Goal: Task Accomplishment & Management: Complete application form

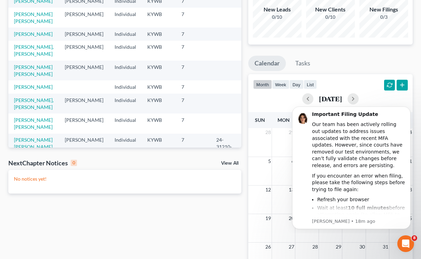
click at [129, 183] on div "No notices yet!" at bounding box center [124, 182] width 233 height 24
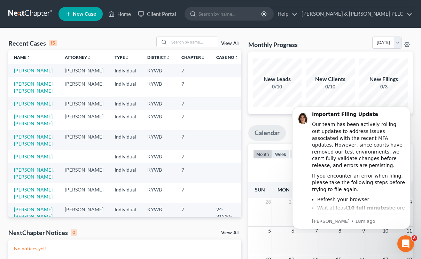
click at [26, 66] on td "[PERSON_NAME]" at bounding box center [33, 70] width 51 height 13
click at [26, 71] on link "[PERSON_NAME]" at bounding box center [33, 71] width 39 height 6
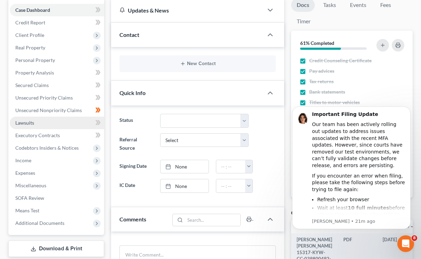
scroll to position [70, 0]
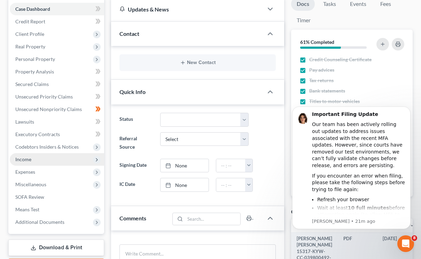
click at [19, 160] on span "Income" at bounding box center [23, 159] width 16 height 6
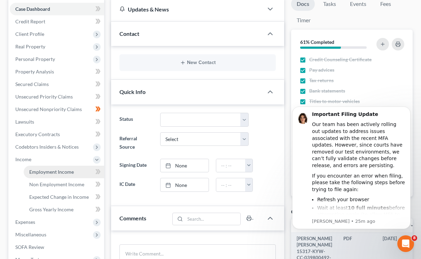
click at [48, 170] on span "Employment Income" at bounding box center [51, 172] width 45 height 6
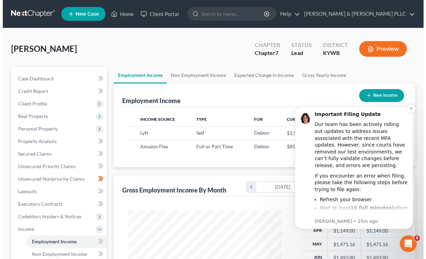
scroll to position [125, 167]
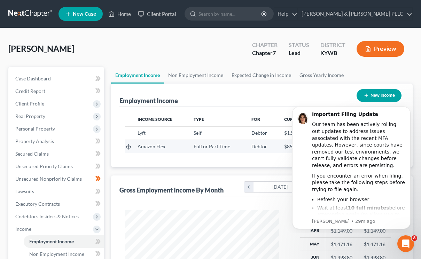
click at [209, 146] on span "Full or Part Time" at bounding box center [211, 146] width 37 height 6
click at [408, 110] on icon "Dismiss notification" at bounding box center [408, 108] width 4 height 4
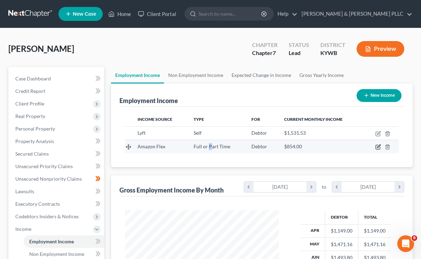
click at [378, 148] on icon "button" at bounding box center [378, 146] width 3 height 3
select select "0"
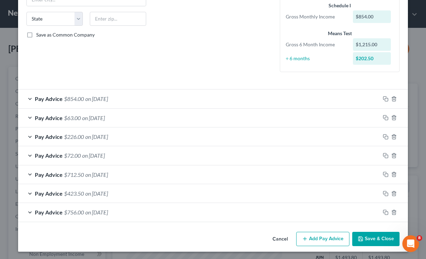
scroll to position [133, 0]
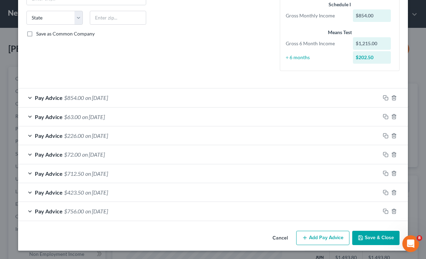
click at [332, 242] on button "Add Pay Advice" at bounding box center [322, 238] width 53 height 15
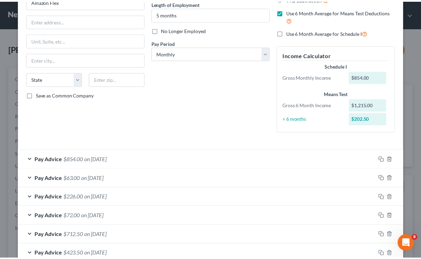
scroll to position [0, 0]
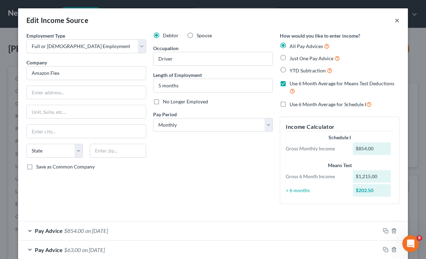
click at [396, 19] on button "×" at bounding box center [397, 20] width 5 height 8
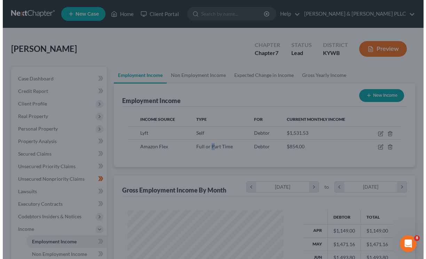
scroll to position [347831, 347788]
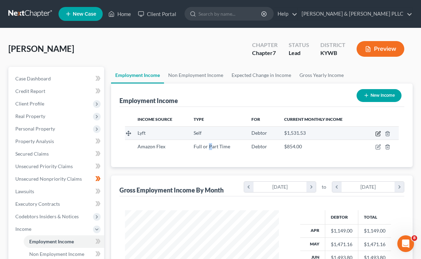
click at [377, 132] on icon "button" at bounding box center [377, 134] width 4 height 4
select select "1"
select select "4"
select select "0"
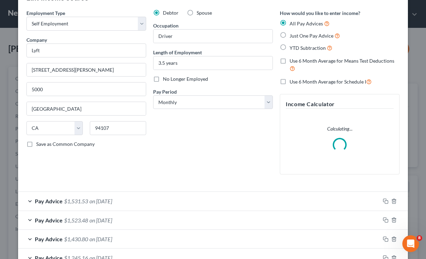
scroll to position [35, 0]
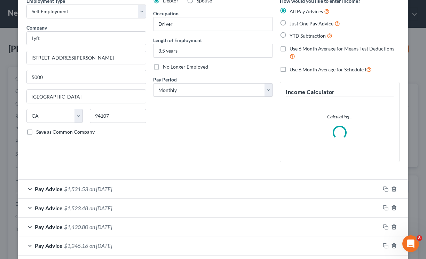
click at [162, 153] on div "Debtor Spouse Occupation Driver Length of Employment 3.5 years No Longer Employ…" at bounding box center [213, 82] width 127 height 170
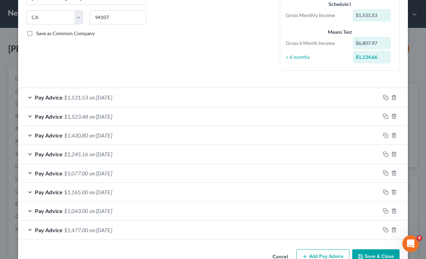
scroll to position [117, 0]
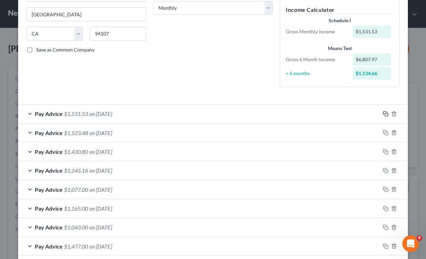
drag, startPoint x: 383, startPoint y: 114, endPoint x: 372, endPoint y: 114, distance: 11.2
click at [383, 114] on icon "button" at bounding box center [386, 114] width 6 height 6
click at [267, 118] on div "Pay Advice $1,531.53 on [DATE]" at bounding box center [199, 113] width 362 height 18
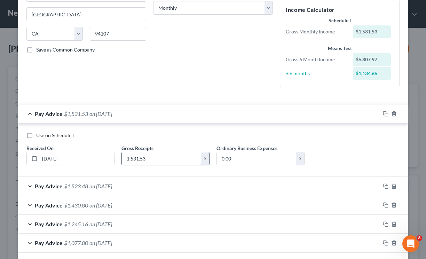
click at [154, 160] on input "1,531.53" at bounding box center [161, 158] width 79 height 13
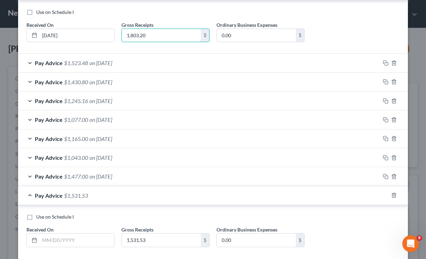
scroll to position [277, 0]
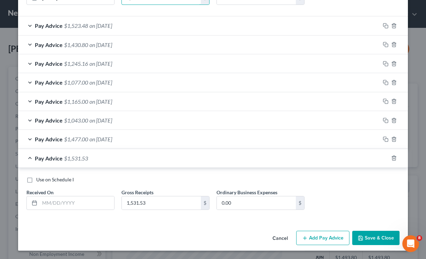
type input "1,803.20"
click at [328, 238] on button "Add Pay Advice" at bounding box center [322, 238] width 53 height 15
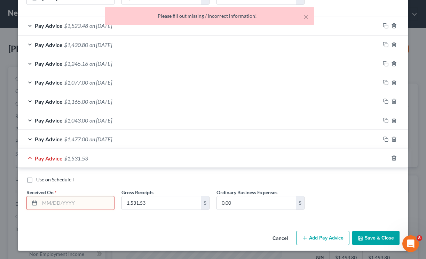
click at [93, 200] on input "text" at bounding box center [77, 202] width 74 height 13
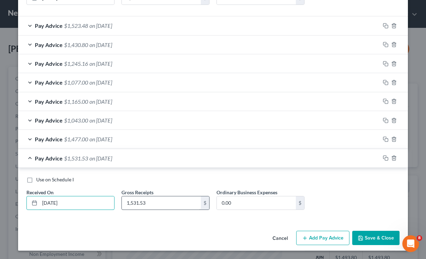
type input "[DATE]"
click at [157, 199] on input "1,531.53" at bounding box center [161, 202] width 79 height 13
click at [181, 200] on input "1,531.53" at bounding box center [161, 202] width 79 height 13
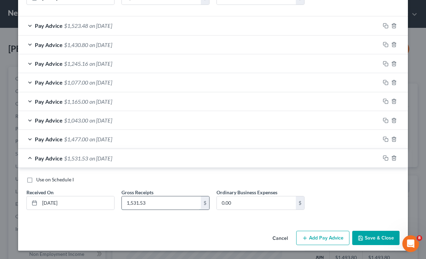
click at [181, 200] on input "1,531.53" at bounding box center [161, 202] width 79 height 13
type input "371.62"
click at [379, 237] on button "Save & Close" at bounding box center [375, 238] width 47 height 15
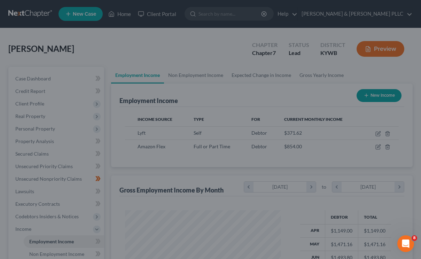
scroll to position [347831, 347788]
